Goal: Task Accomplishment & Management: Complete application form

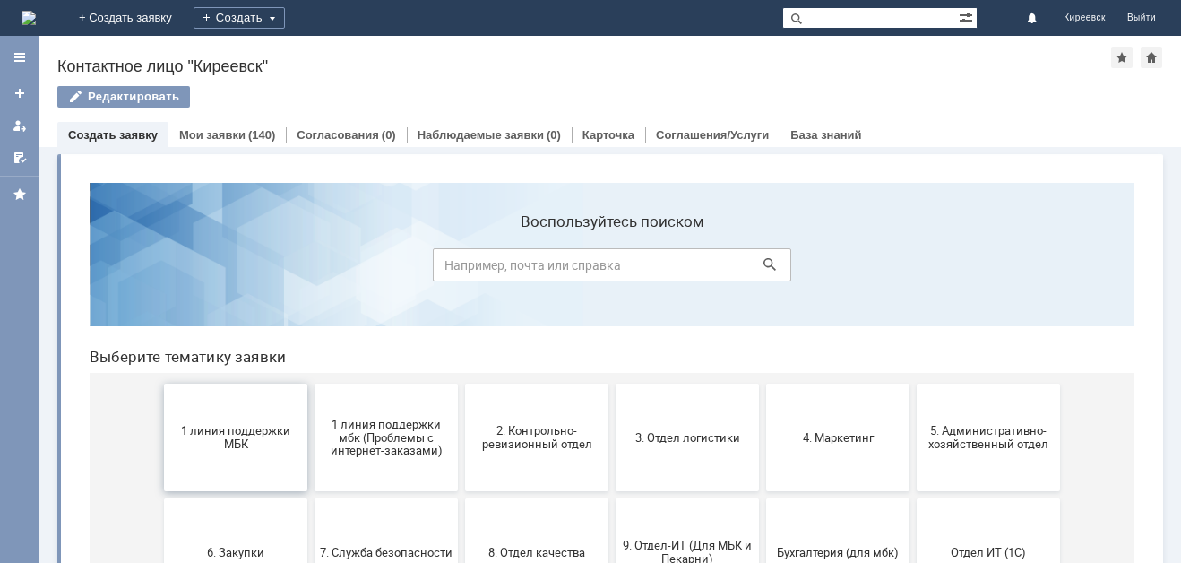
click at [274, 435] on span "1 линия поддержки МБК" at bounding box center [235, 437] width 133 height 27
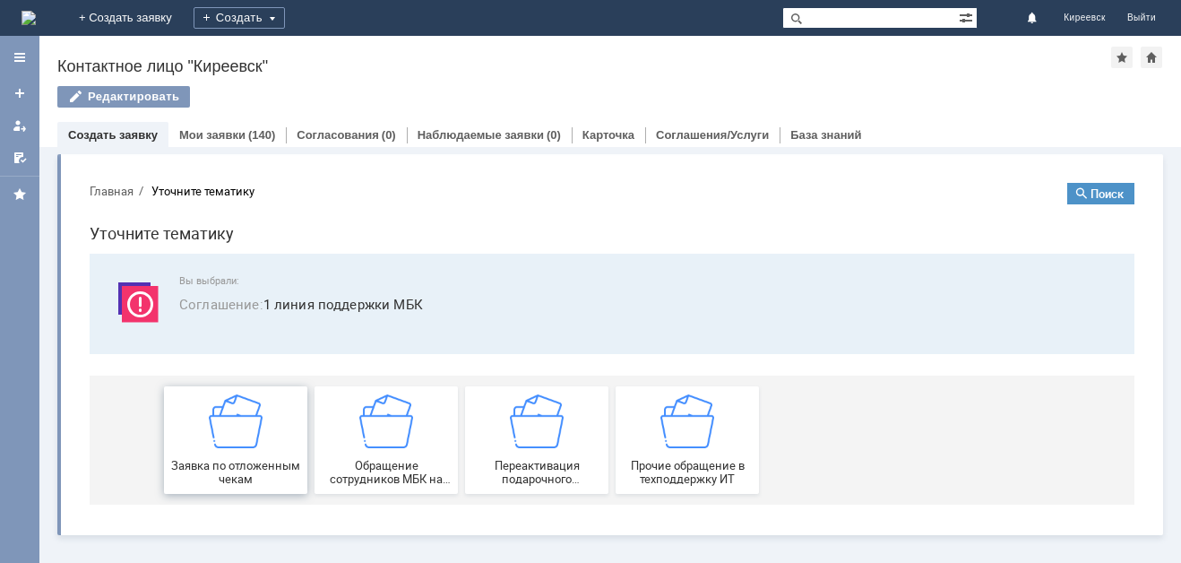
click at [273, 433] on div "Заявка по отложенным чекам" at bounding box center [235, 439] width 133 height 91
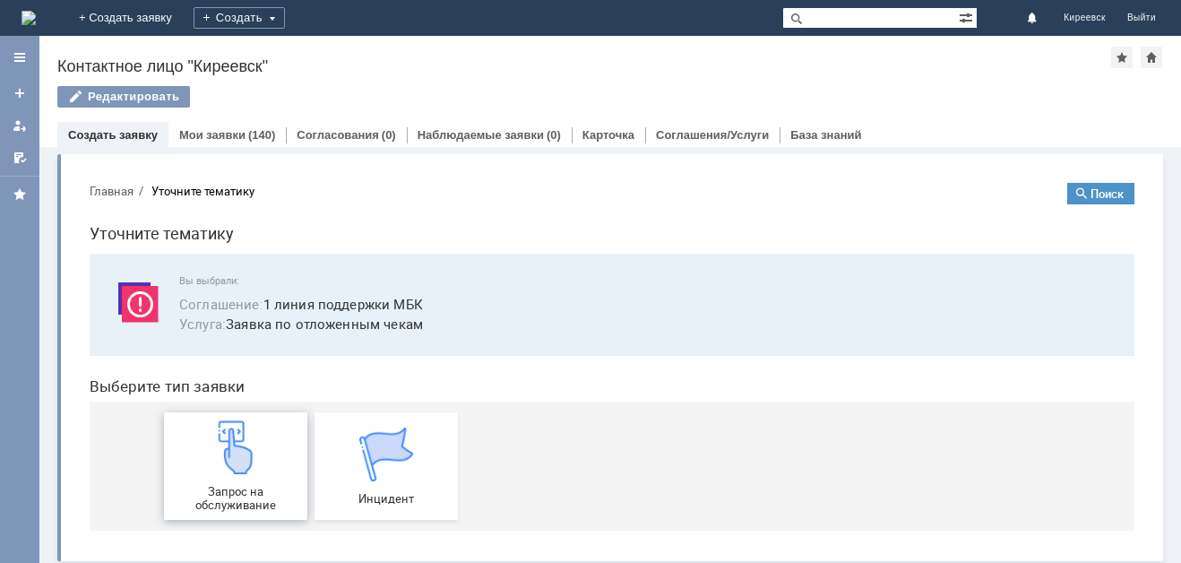
click at [273, 432] on div "Запрос на обслуживание" at bounding box center [235, 465] width 133 height 91
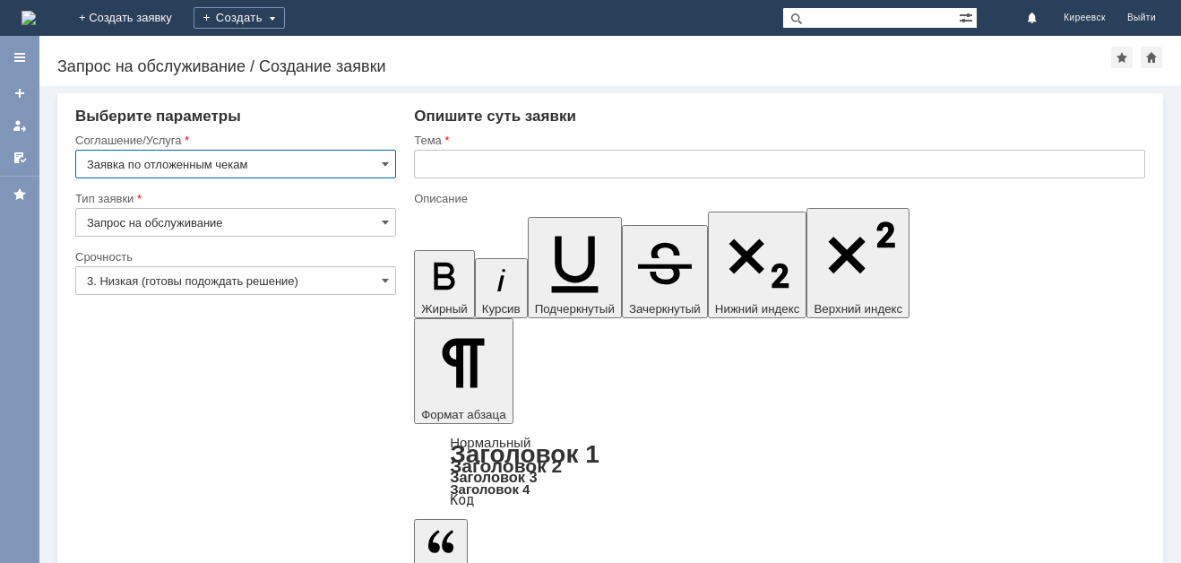
click at [476, 151] on input "text" at bounding box center [779, 164] width 731 height 29
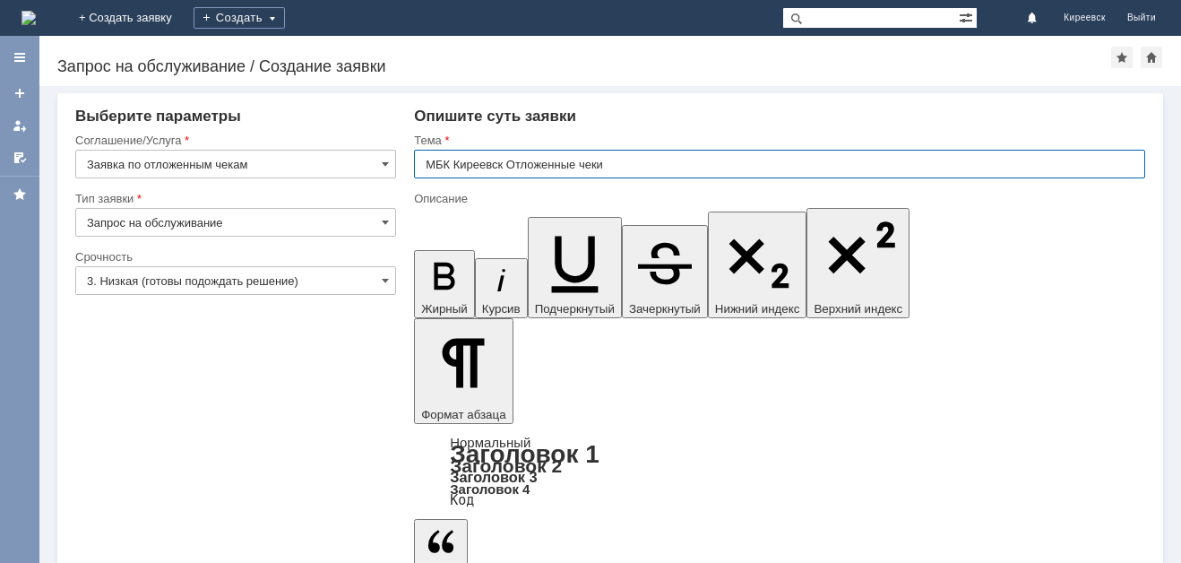
type input "МБК Киреевск Отложенные чеки"
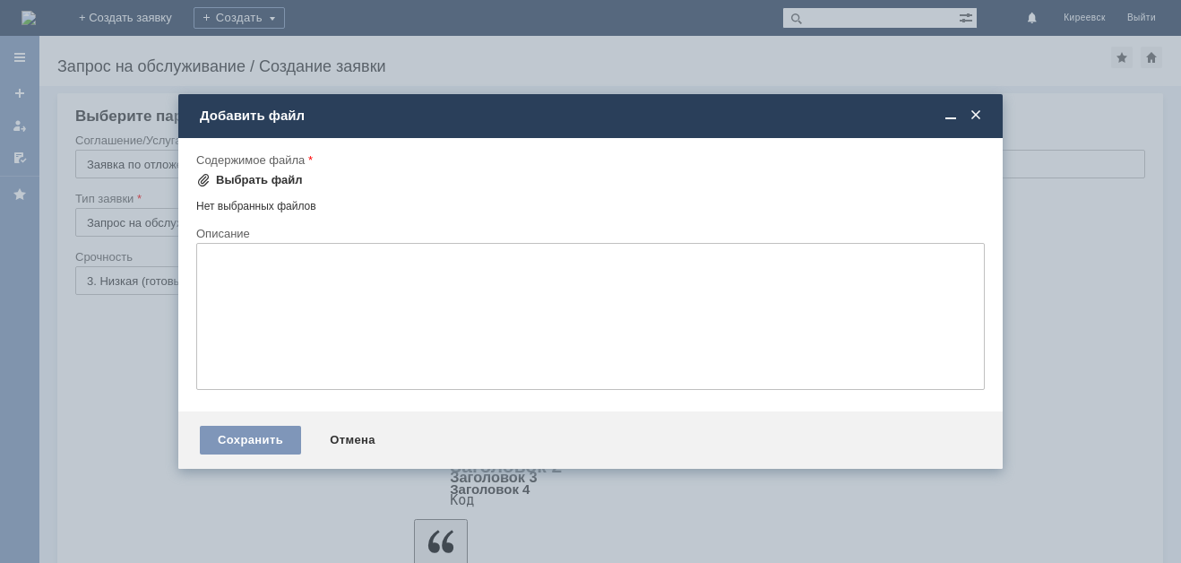
click at [255, 173] on div "Выбрать файл" at bounding box center [259, 180] width 87 height 14
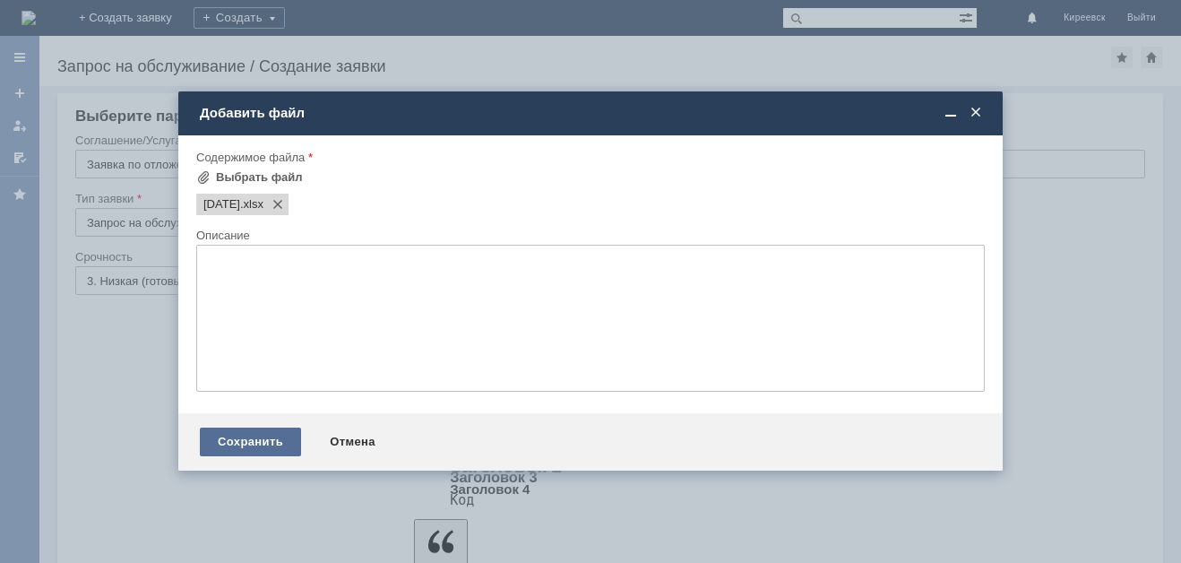
click at [276, 455] on div "Сохранить" at bounding box center [250, 441] width 101 height 29
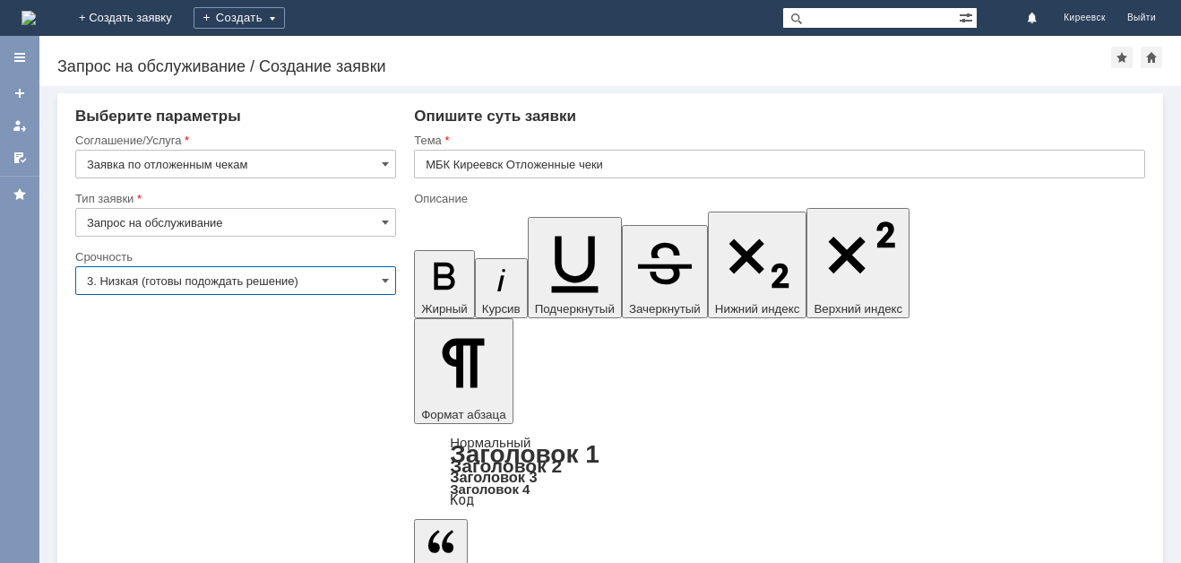
click at [196, 283] on input "3. Низкая (готовы подождать решение)" at bounding box center [235, 280] width 321 height 29
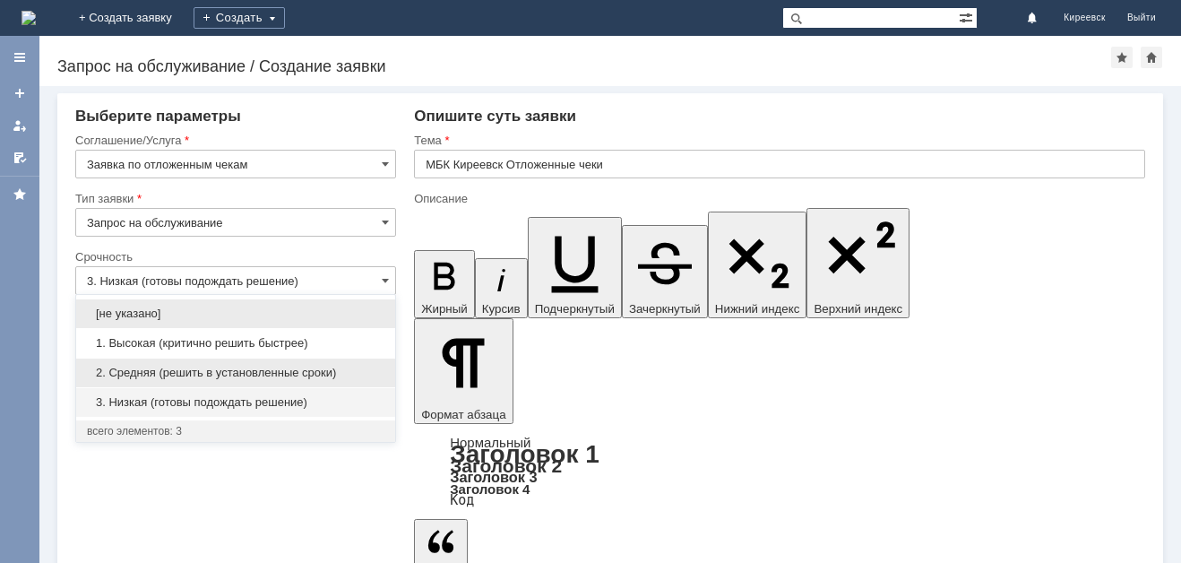
click at [203, 372] on span "2. Средняя (решить в установленные сроки)" at bounding box center [236, 373] width 298 height 14
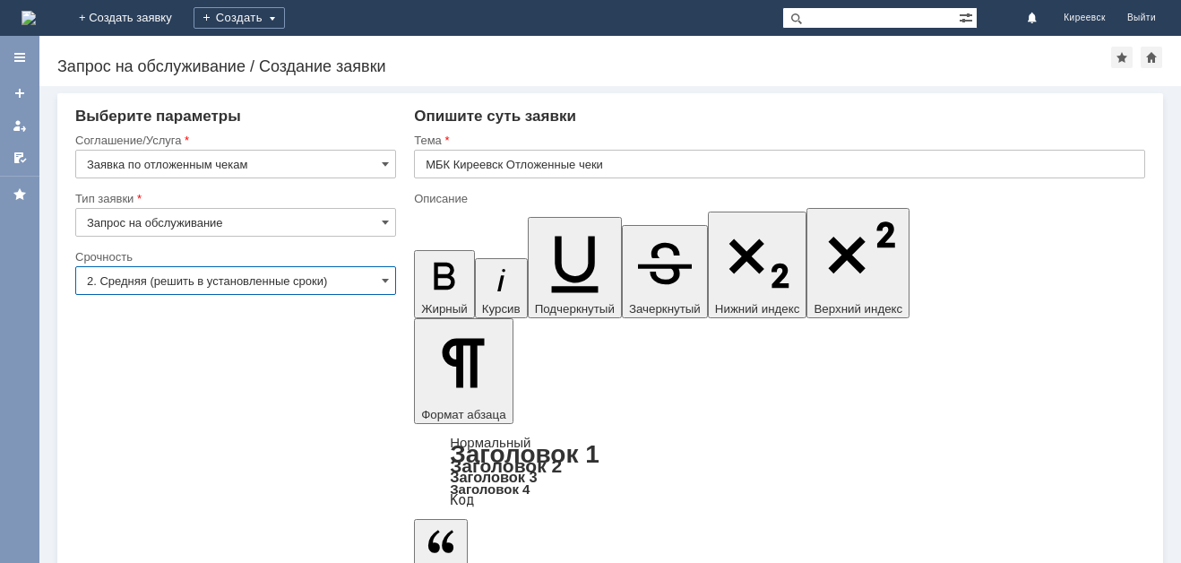
type input "2. Средняя (решить в установленные сроки)"
